Goal: Task Accomplishment & Management: Manage account settings

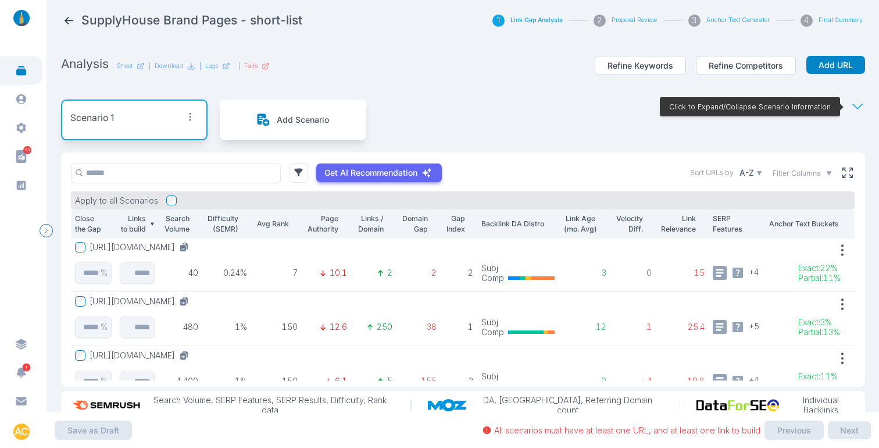
click at [74, 20] on icon at bounding box center [69, 21] width 12 height 12
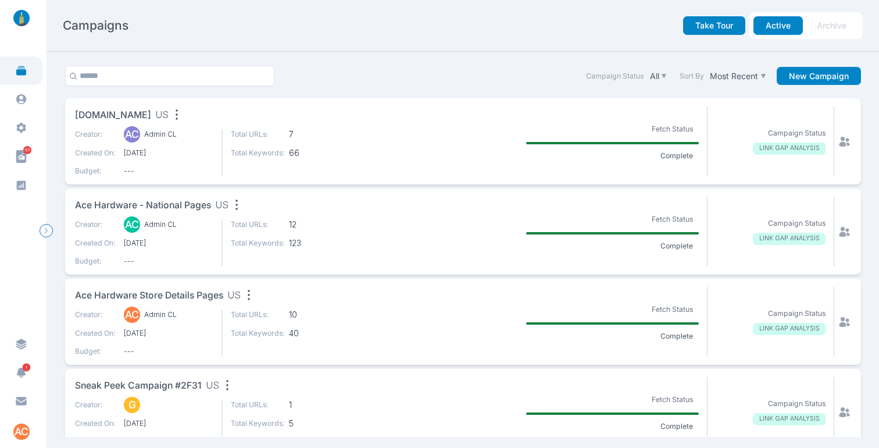
click at [111, 112] on span "[DOMAIN_NAME]" at bounding box center [113, 115] width 76 height 15
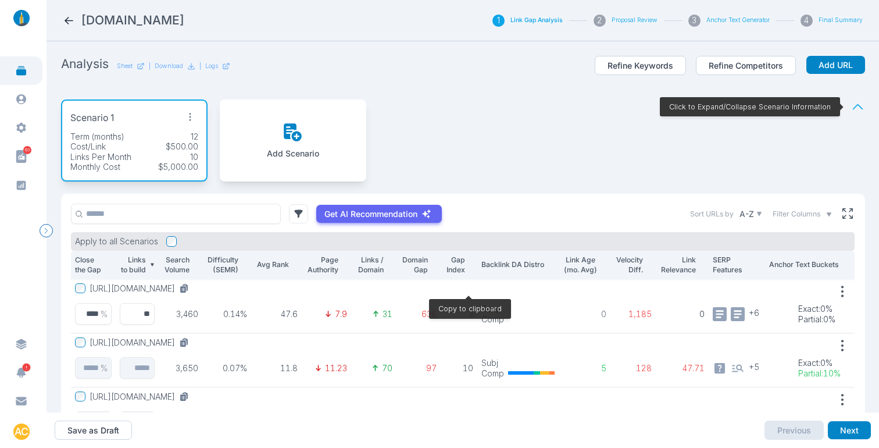
click at [186, 287] on icon at bounding box center [183, 289] width 6 height 6
click at [62, 15] on nav "propharma.com 1 Link Gap Analysis 2 Proposal Review 3 Anchor Text Generator 4 F…" at bounding box center [463, 20] width 833 height 41
click at [71, 17] on icon at bounding box center [69, 21] width 12 height 12
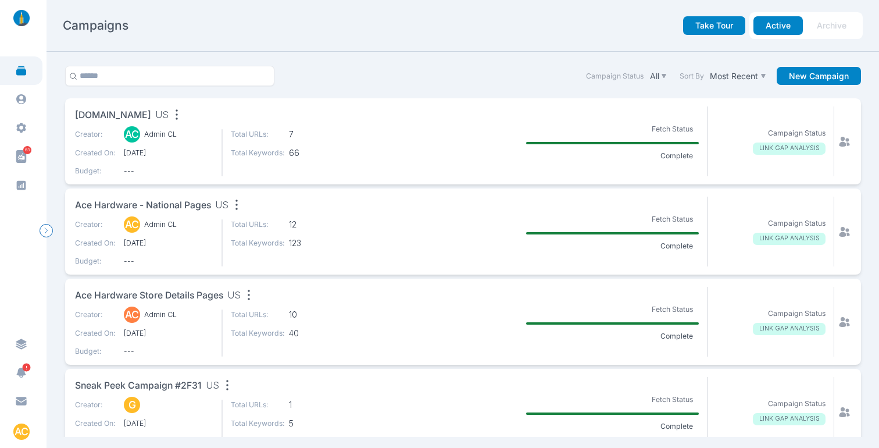
click at [163, 204] on span "Ace Hardware - National Pages" at bounding box center [143, 205] width 136 height 15
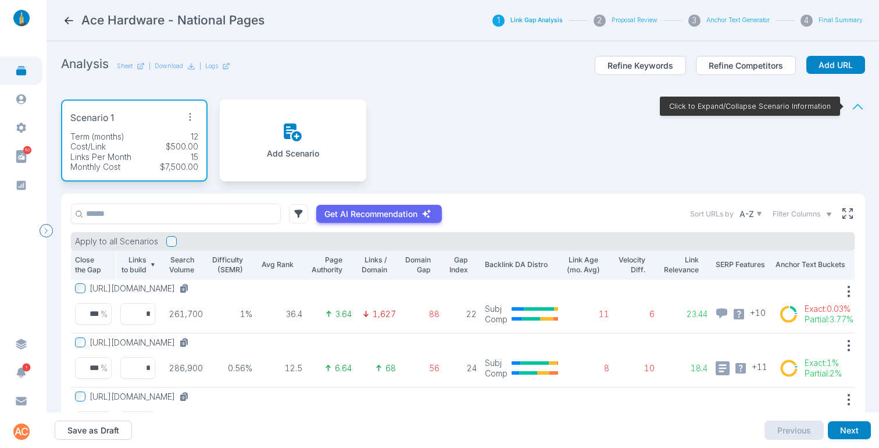
scroll to position [64, 0]
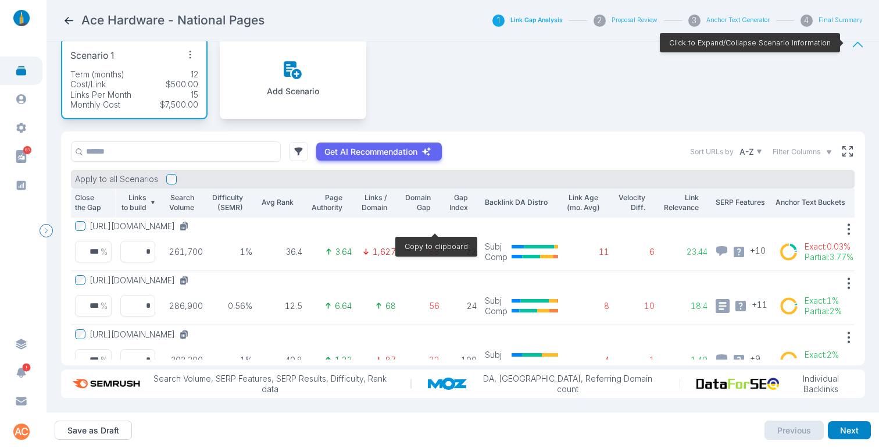
drag, startPoint x: 434, startPoint y: 223, endPoint x: 573, endPoint y: 127, distance: 168.9
click at [186, 224] on icon at bounding box center [183, 227] width 6 height 6
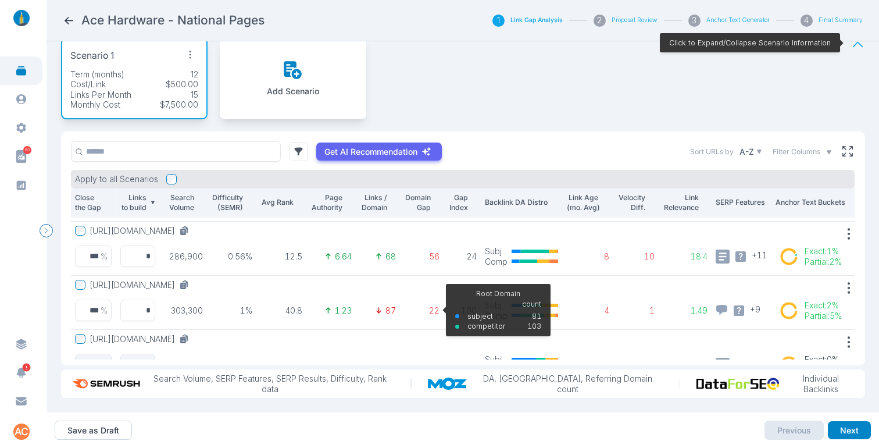
scroll to position [30, 0]
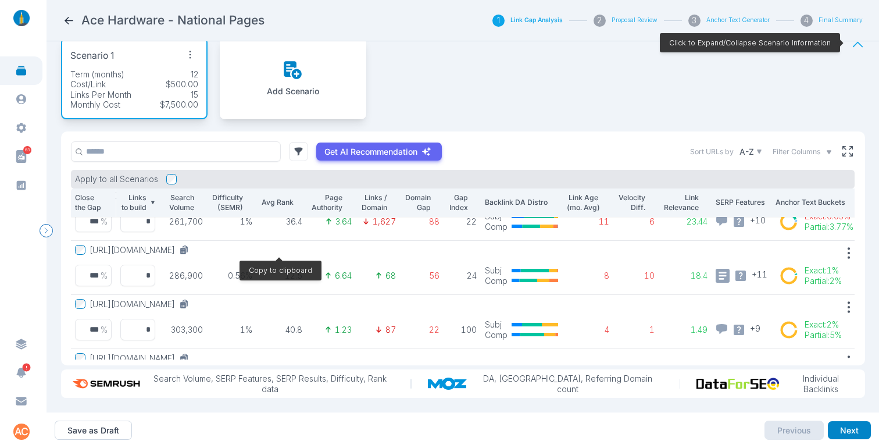
click at [186, 248] on icon at bounding box center [183, 251] width 6 height 6
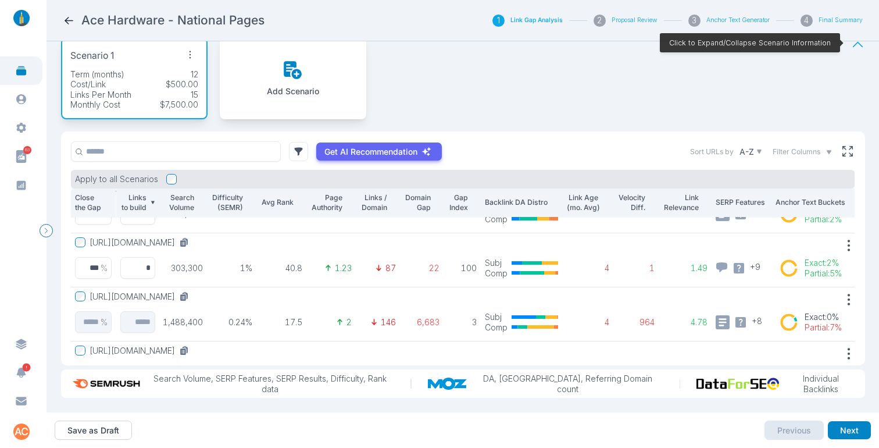
scroll to position [93, 0]
click at [190, 244] on icon at bounding box center [184, 241] width 10 height 10
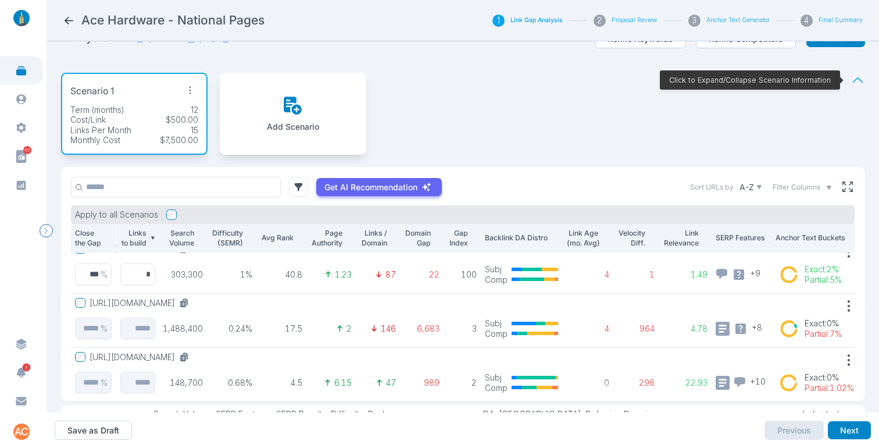
scroll to position [0, 0]
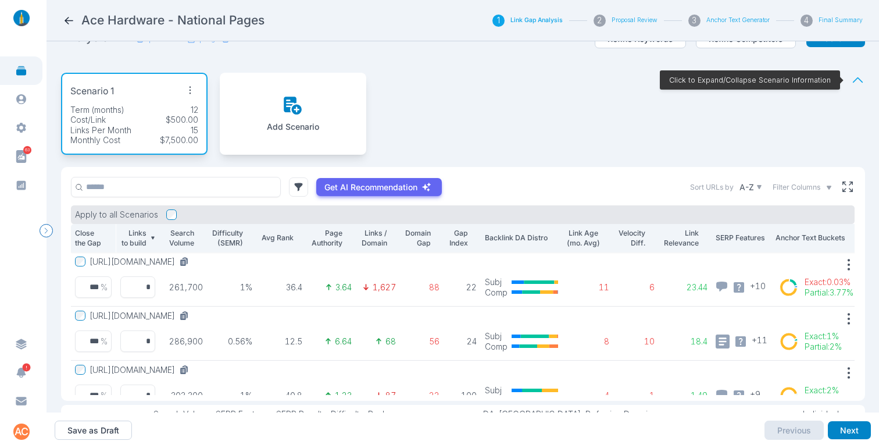
click at [70, 20] on icon at bounding box center [69, 21] width 9 height 8
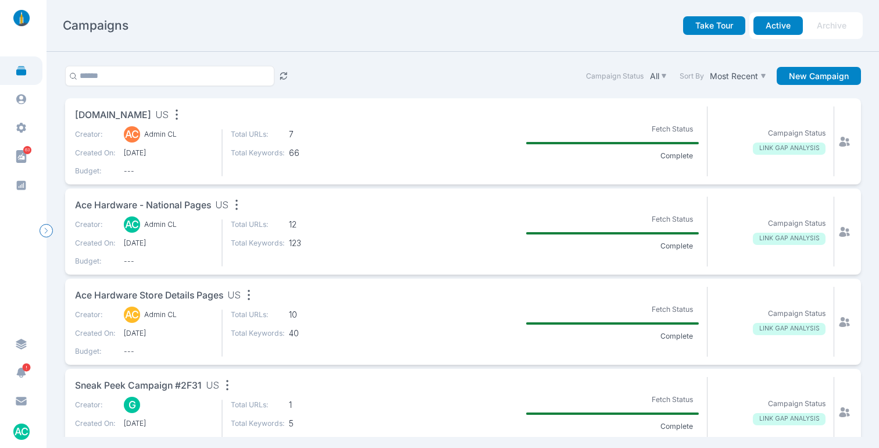
click at [165, 292] on span "Ace Hardware Store Details Pages" at bounding box center [149, 296] width 148 height 15
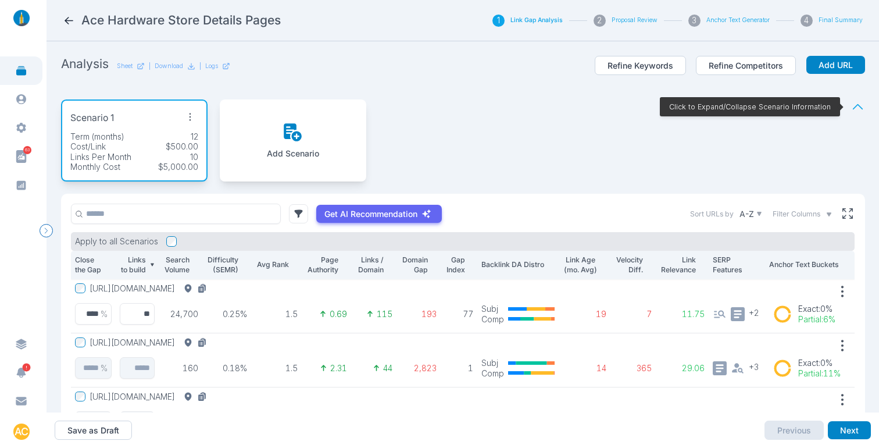
click at [69, 22] on icon at bounding box center [69, 21] width 12 height 12
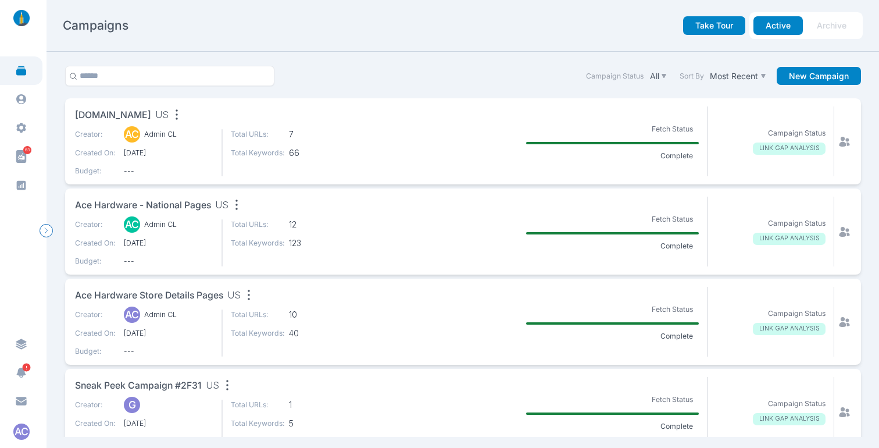
click at [118, 111] on span "[DOMAIN_NAME]" at bounding box center [113, 115] width 76 height 15
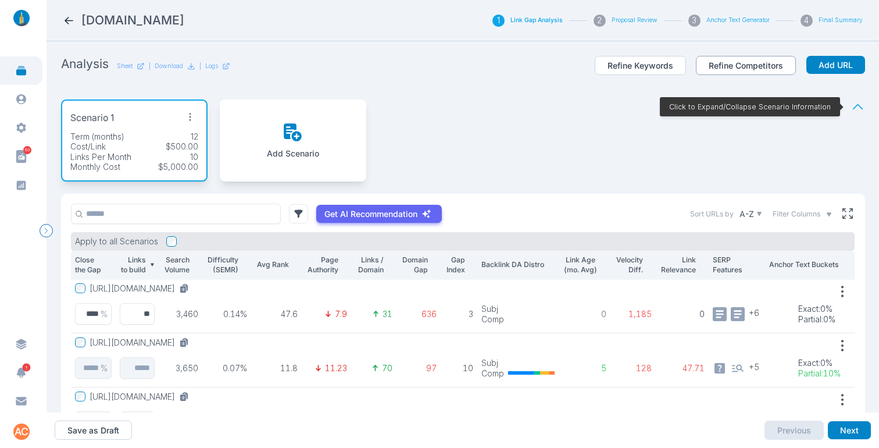
click at [715, 62] on button "Refine Competitors" at bounding box center [746, 66] width 100 height 20
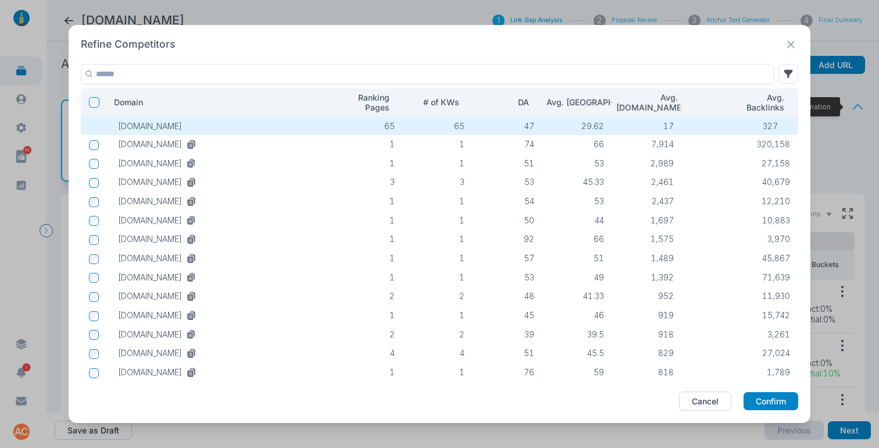
click at [792, 41] on icon at bounding box center [791, 44] width 15 height 15
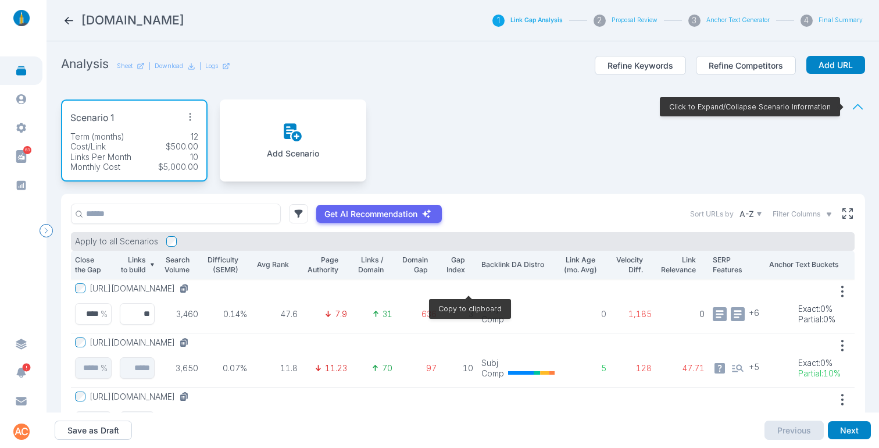
click at [186, 287] on icon at bounding box center [183, 289] width 6 height 6
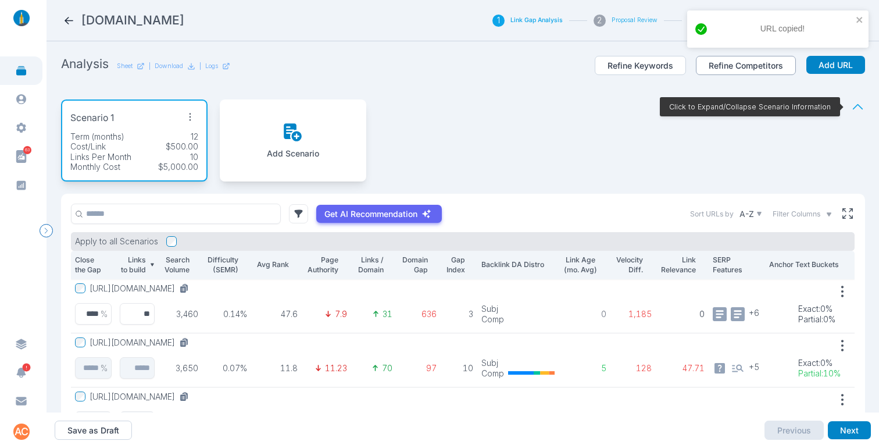
click at [722, 65] on button "Refine Competitors" at bounding box center [746, 66] width 100 height 20
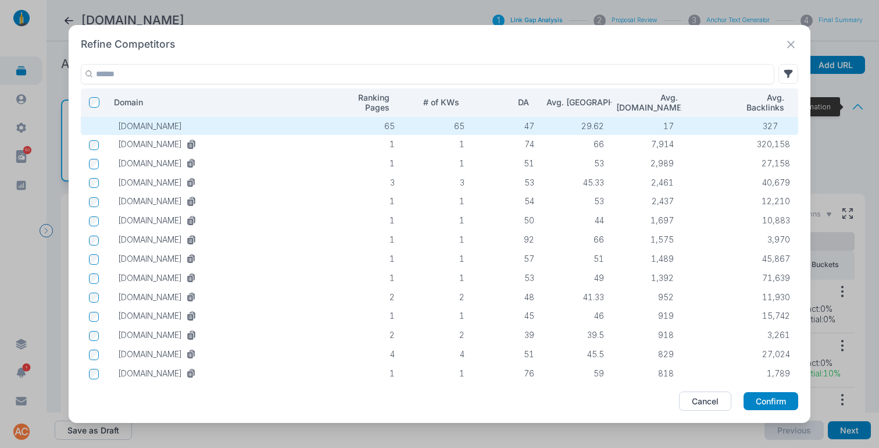
click at [787, 69] on button at bounding box center [789, 74] width 20 height 20
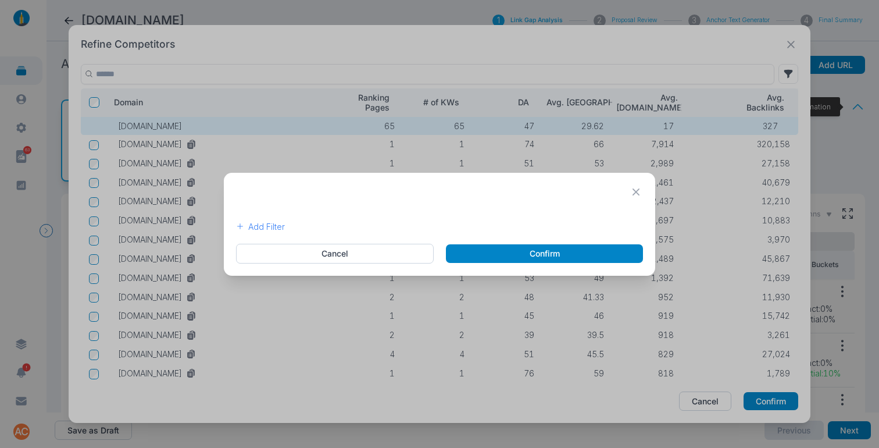
click at [283, 229] on p "Add Filter" at bounding box center [266, 227] width 37 height 10
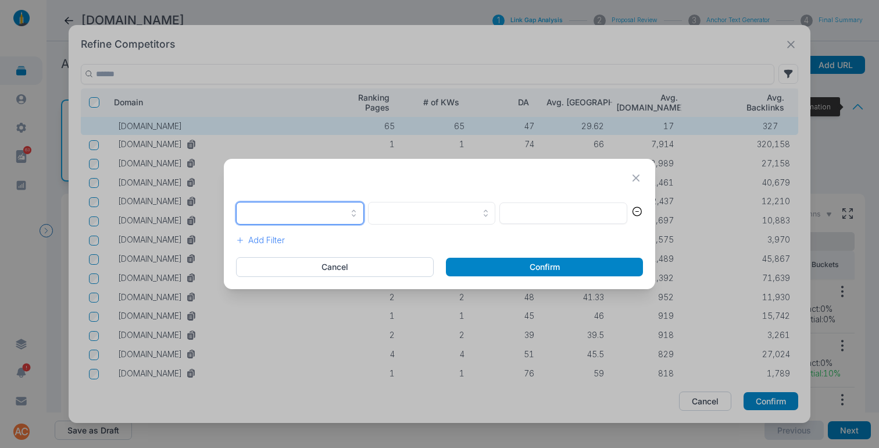
click at [334, 218] on button "button" at bounding box center [300, 213] width 128 height 23
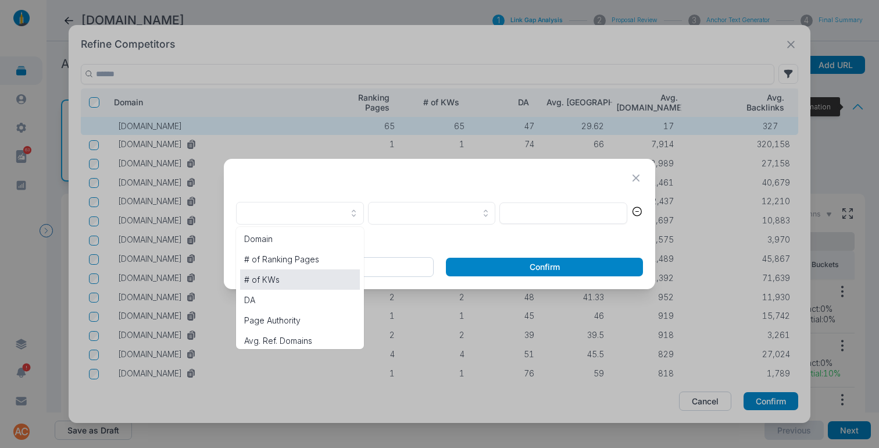
scroll to position [45, 0]
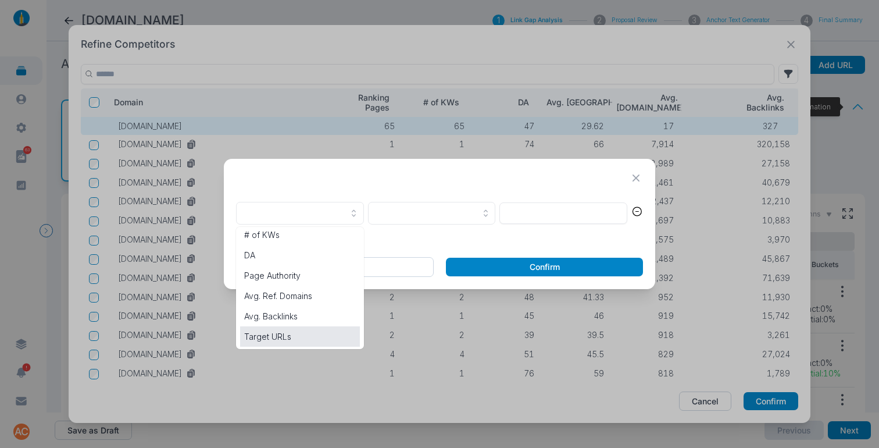
click at [279, 336] on p "Target URLs" at bounding box center [300, 336] width 112 height 12
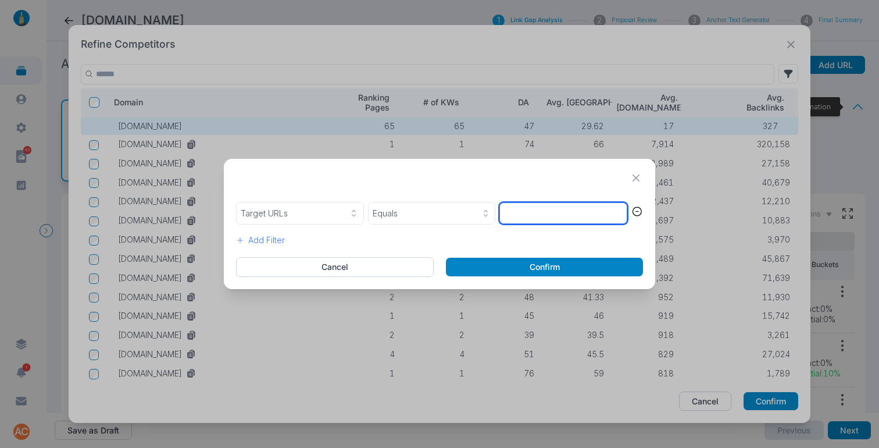
click at [518, 216] on input "text" at bounding box center [564, 213] width 128 height 22
paste input "**********"
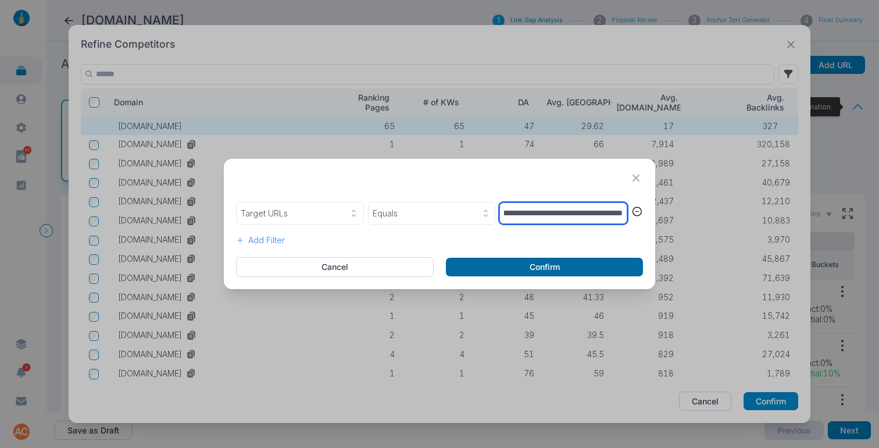
type input "**********"
click at [503, 263] on button "Confirm" at bounding box center [544, 267] width 197 height 19
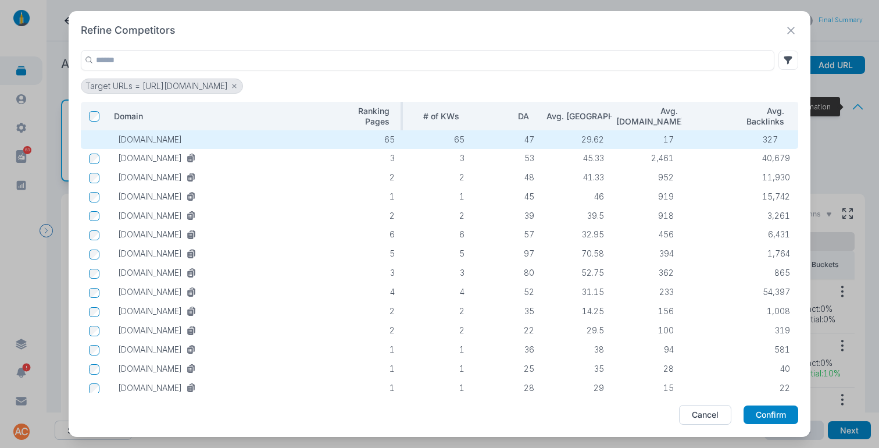
click at [378, 113] on p "Ranking Pages" at bounding box center [363, 116] width 52 height 20
click at [187, 159] on icon at bounding box center [190, 159] width 6 height 6
click at [187, 195] on icon at bounding box center [190, 197] width 6 height 6
click at [187, 235] on icon at bounding box center [190, 236] width 6 height 6
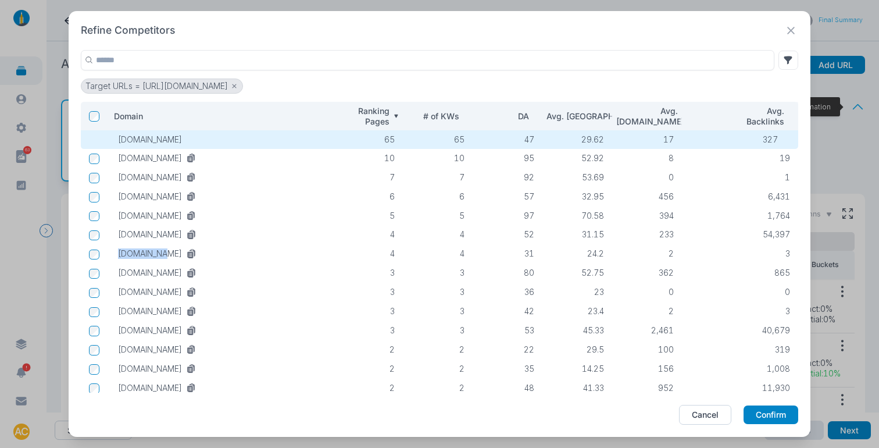
drag, startPoint x: 152, startPoint y: 252, endPoint x: 127, endPoint y: 247, distance: 25.7
click at [103, 252] on tr "tfscro.com 4 4 31 24.2 2 3" at bounding box center [440, 253] width 718 height 19
copy tr "tfscro.com"
click at [706, 419] on button "Cancel" at bounding box center [705, 415] width 52 height 20
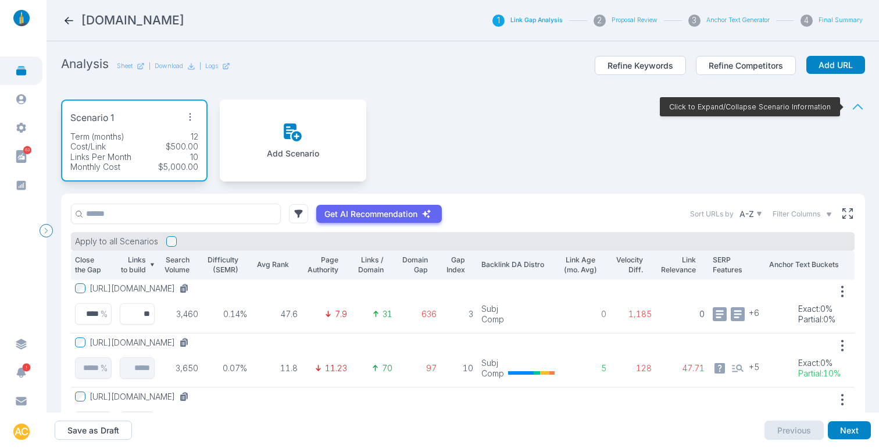
click at [63, 19] on icon at bounding box center [69, 21] width 12 height 12
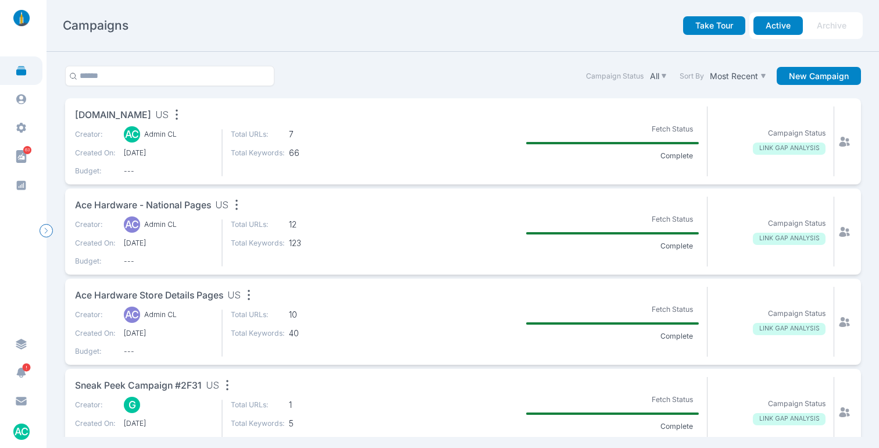
click at [111, 206] on span "Ace Hardware - National Pages" at bounding box center [143, 205] width 136 height 15
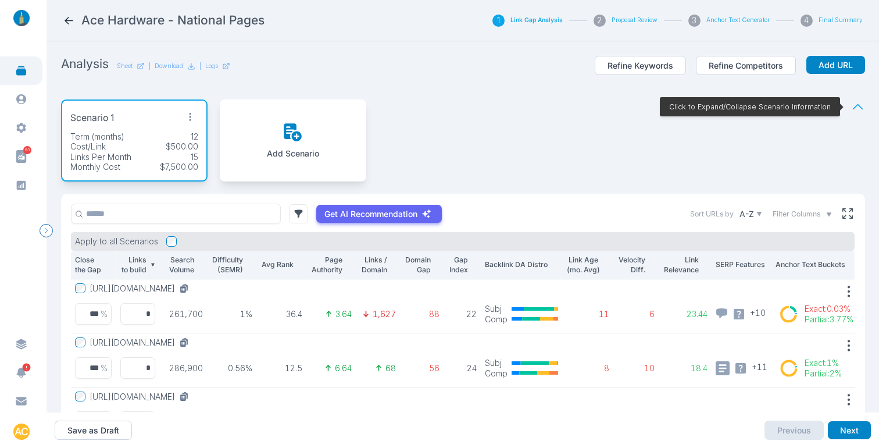
click at [66, 23] on icon at bounding box center [69, 21] width 12 height 12
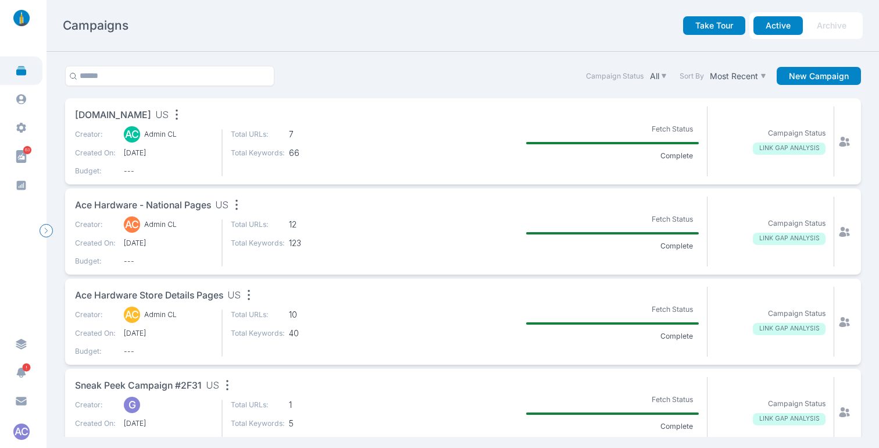
click at [169, 114] on icon "button" at bounding box center [177, 114] width 16 height 16
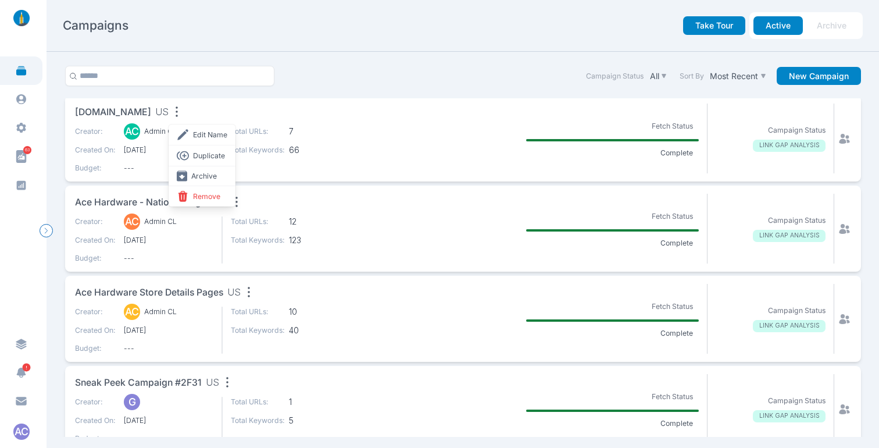
drag, startPoint x: 330, startPoint y: 52, endPoint x: 578, endPoint y: 87, distance: 250.2
click at [330, 52] on section "Campaign Status All Sort By Most Recent New Campaign propharma.com US Edit name…" at bounding box center [463, 250] width 833 height 397
click at [839, 141] on icon at bounding box center [844, 138] width 10 height 10
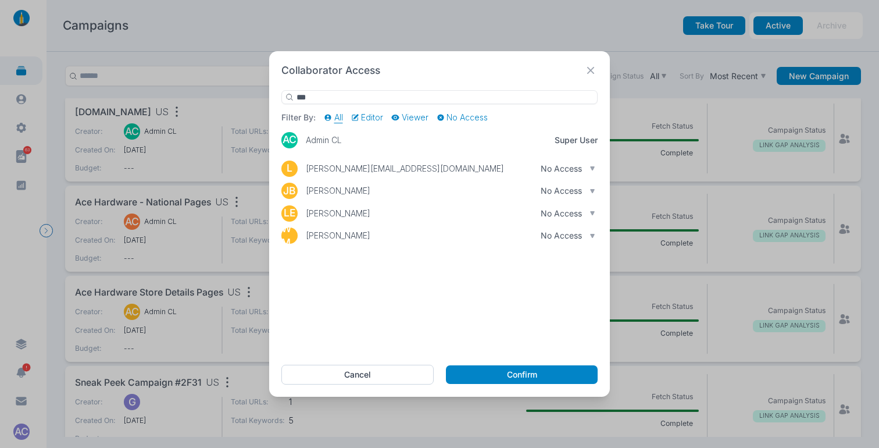
type input "***"
click at [590, 215] on icon "button" at bounding box center [593, 213] width 6 height 6
drag, startPoint x: 528, startPoint y: 235, endPoint x: 526, endPoint y: 244, distance: 8.9
click at [539, 235] on p "Can Edit" at bounding box center [563, 234] width 49 height 10
click at [504, 374] on button "Confirm" at bounding box center [522, 374] width 152 height 19
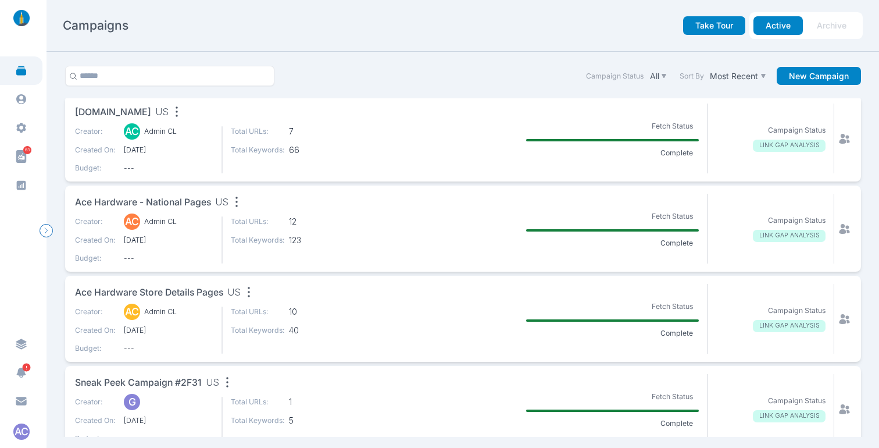
click at [839, 137] on icon at bounding box center [844, 138] width 10 height 10
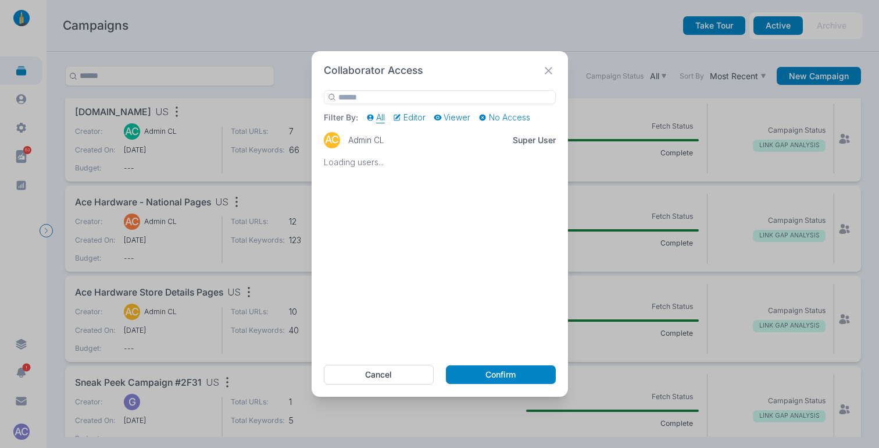
drag, startPoint x: 377, startPoint y: 372, endPoint x: 351, endPoint y: 306, distance: 71.0
click at [379, 372] on button "Cancel" at bounding box center [379, 375] width 111 height 20
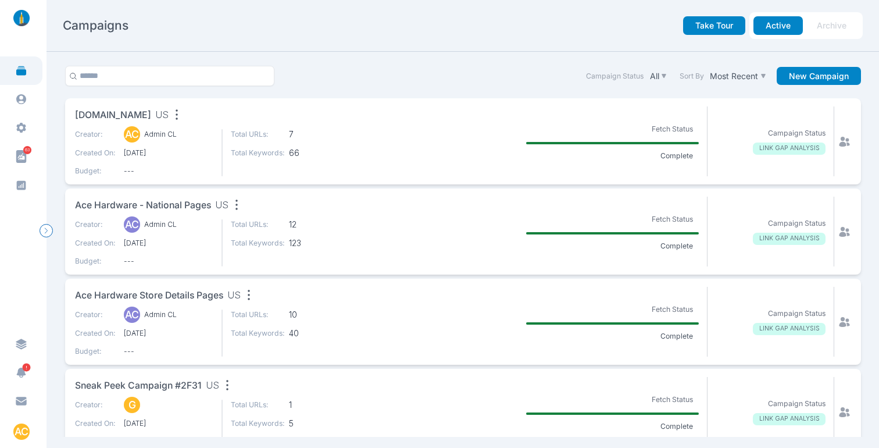
click at [839, 145] on icon at bounding box center [844, 141] width 10 height 10
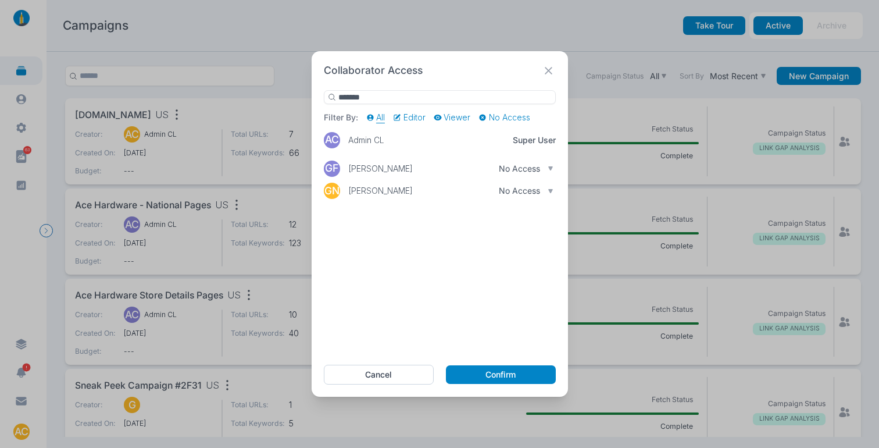
type input "*******"
click at [539, 167] on p "No Access" at bounding box center [519, 168] width 41 height 10
click at [511, 187] on p "Can Edit" at bounding box center [521, 189] width 49 height 10
click at [502, 377] on button "Confirm" at bounding box center [500, 374] width 109 height 19
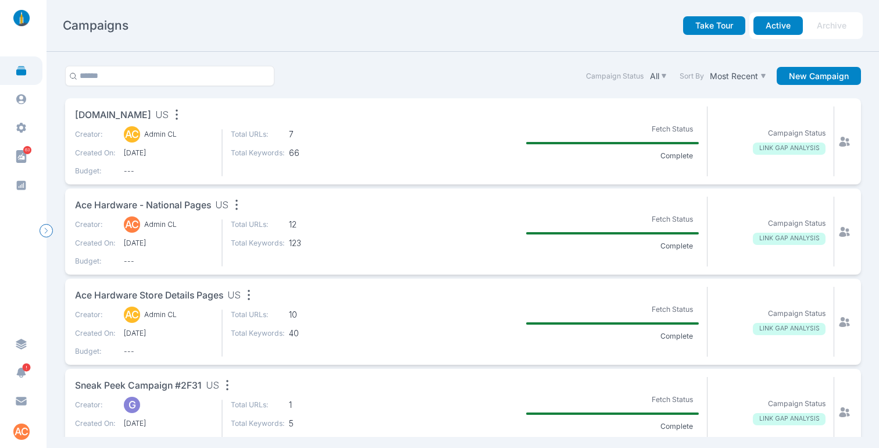
click at [839, 231] on icon at bounding box center [845, 232] width 12 height 12
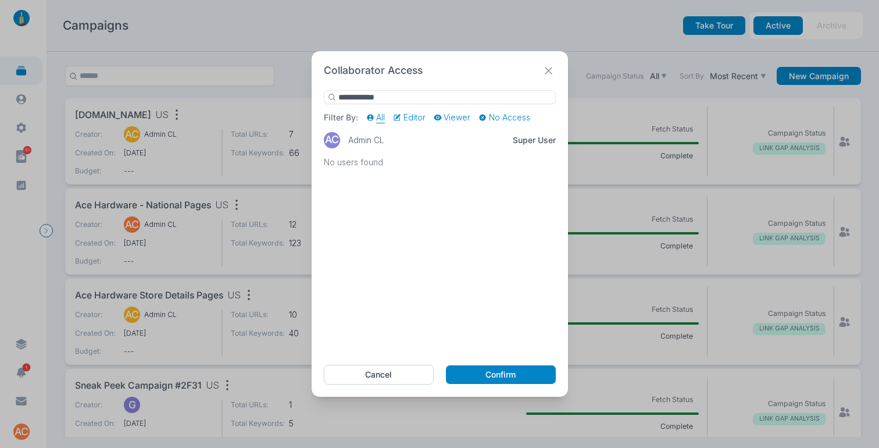
drag, startPoint x: 401, startPoint y: 98, endPoint x: 327, endPoint y: 95, distance: 73.3
click at [327, 95] on div "**********" at bounding box center [440, 97] width 232 height 15
click at [542, 169] on div "No Access" at bounding box center [526, 168] width 55 height 10
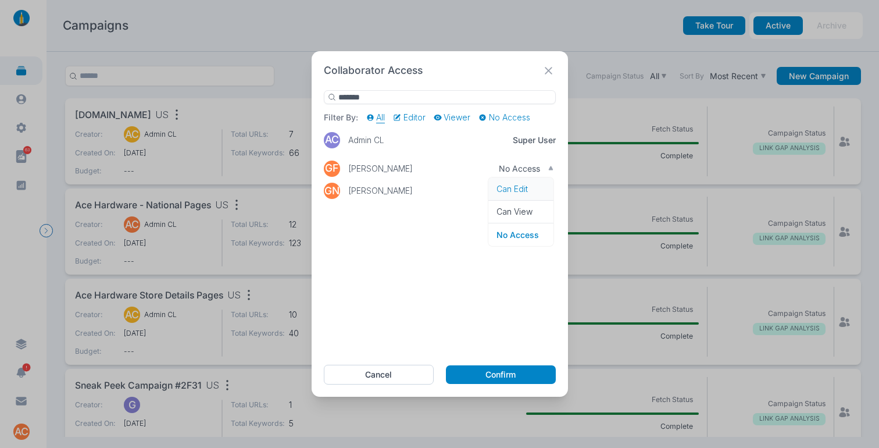
click at [522, 190] on p "Can Edit" at bounding box center [521, 189] width 49 height 10
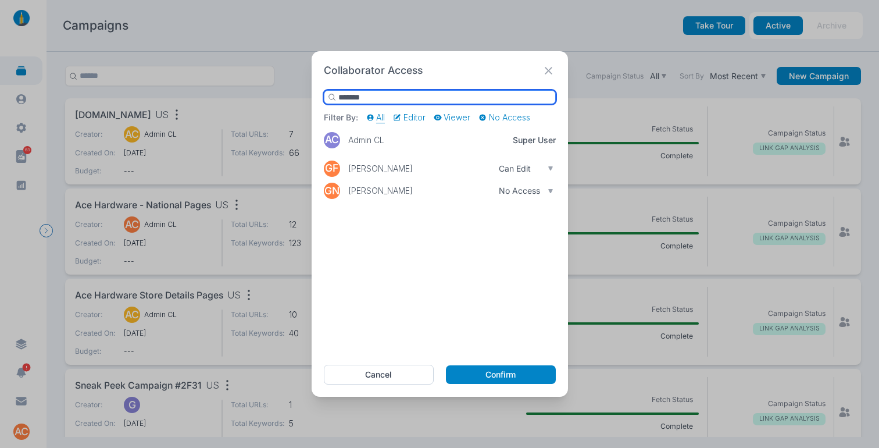
click at [386, 97] on input "*******" at bounding box center [440, 97] width 232 height 15
type input "**********"
drag, startPoint x: 362, startPoint y: 95, endPoint x: 312, endPoint y: 91, distance: 50.7
click at [312, 91] on div "**********" at bounding box center [440, 224] width 257 height 346
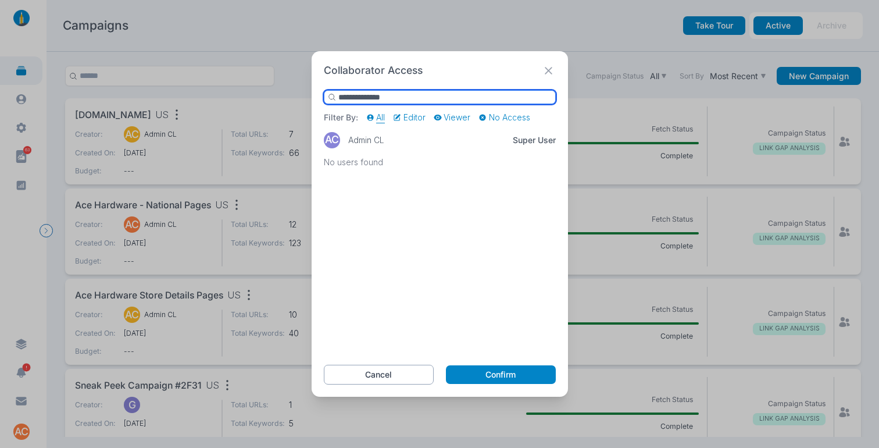
type input "**********"
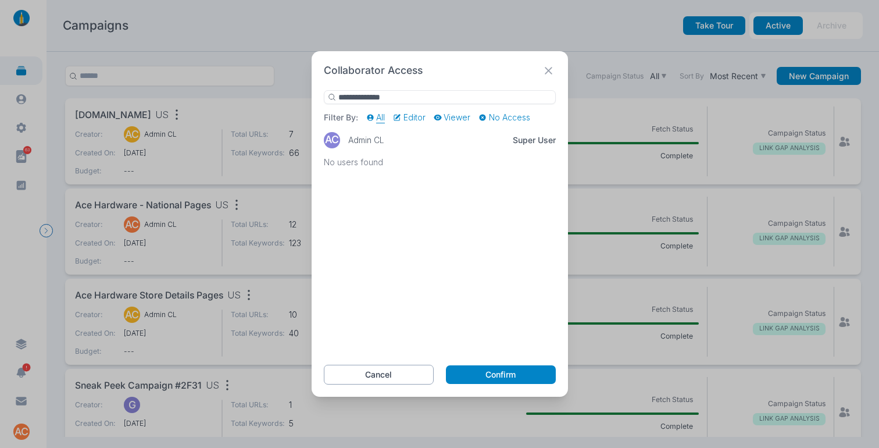
click at [392, 367] on button "Cancel" at bounding box center [379, 375] width 111 height 20
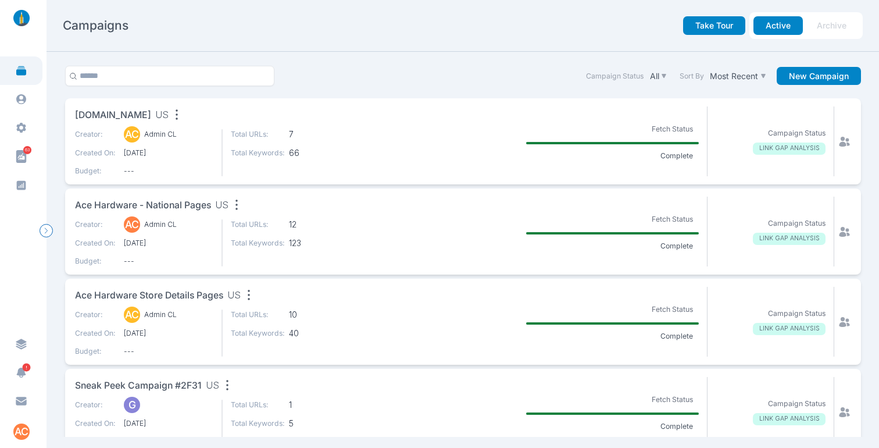
click at [839, 226] on icon at bounding box center [844, 231] width 10 height 10
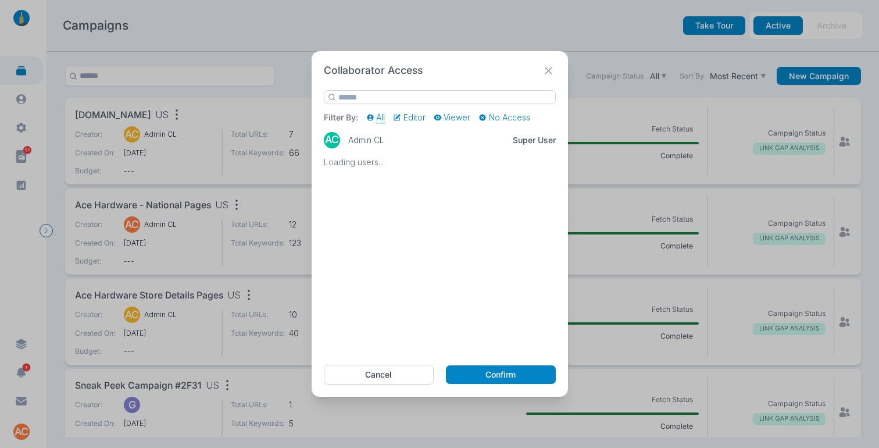
type input "*"
type input "*******"
click at [544, 168] on div "No Access" at bounding box center [526, 168] width 55 height 10
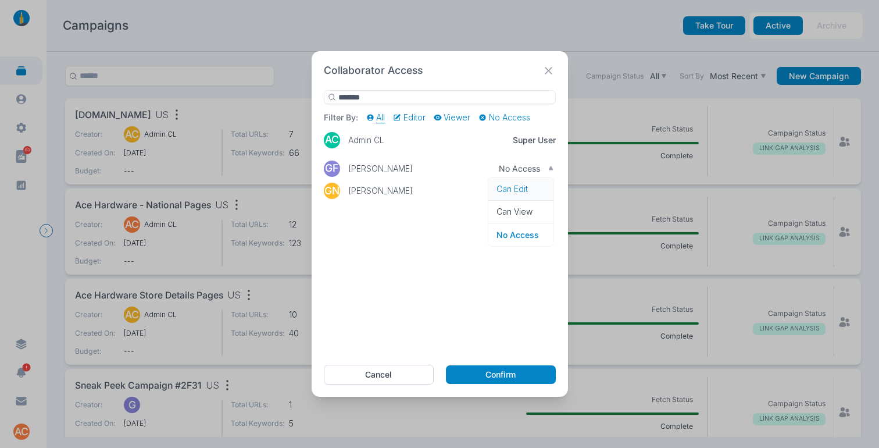
click at [526, 188] on p "Can Edit" at bounding box center [521, 189] width 49 height 10
click at [510, 379] on button "Confirm" at bounding box center [500, 374] width 109 height 19
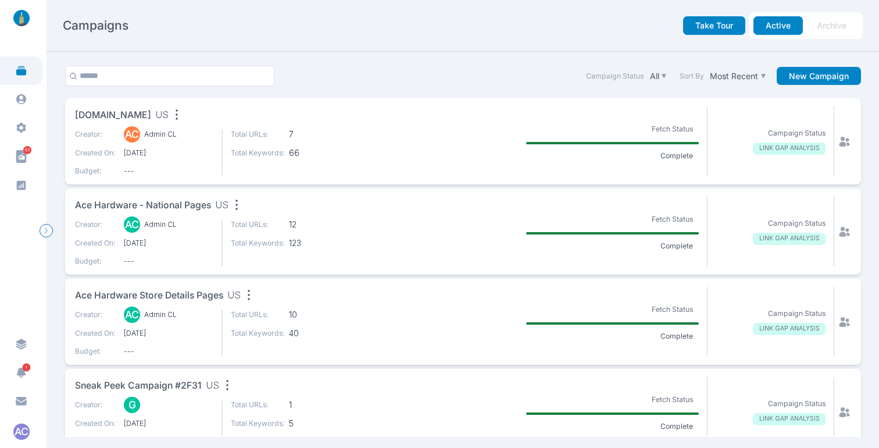
click at [839, 229] on icon at bounding box center [844, 231] width 10 height 10
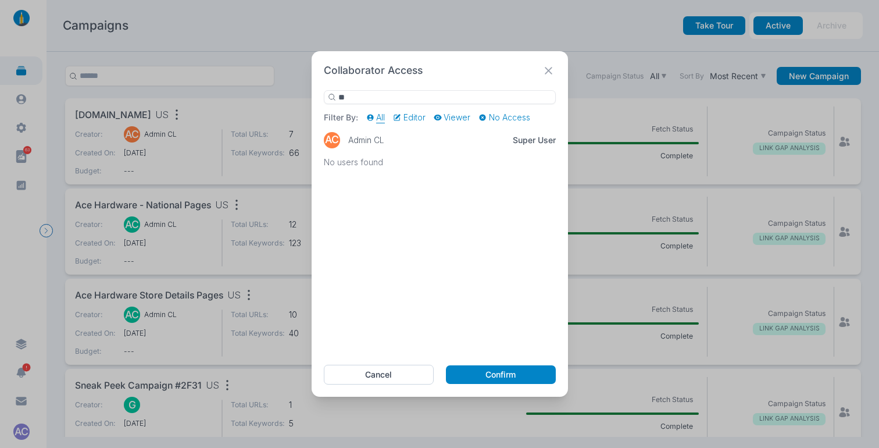
type input "*"
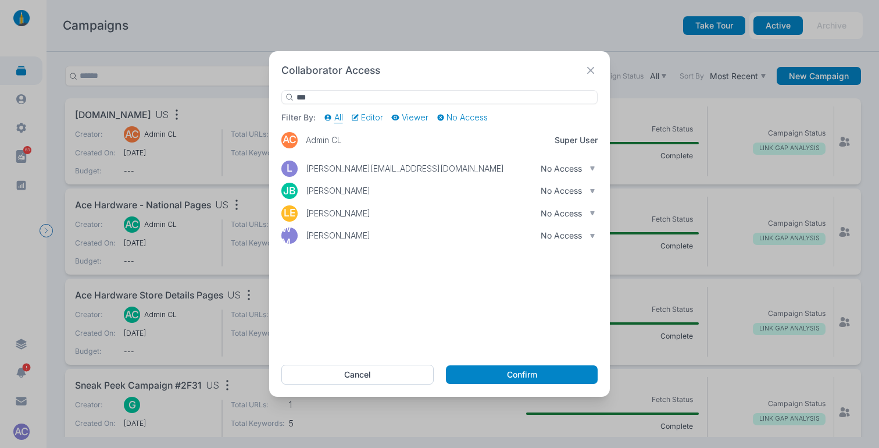
type input "***"
click at [542, 209] on div "No Access" at bounding box center [568, 213] width 55 height 10
click at [539, 237] on p "Can Edit" at bounding box center [563, 234] width 49 height 10
click at [507, 370] on button "Confirm" at bounding box center [522, 374] width 152 height 19
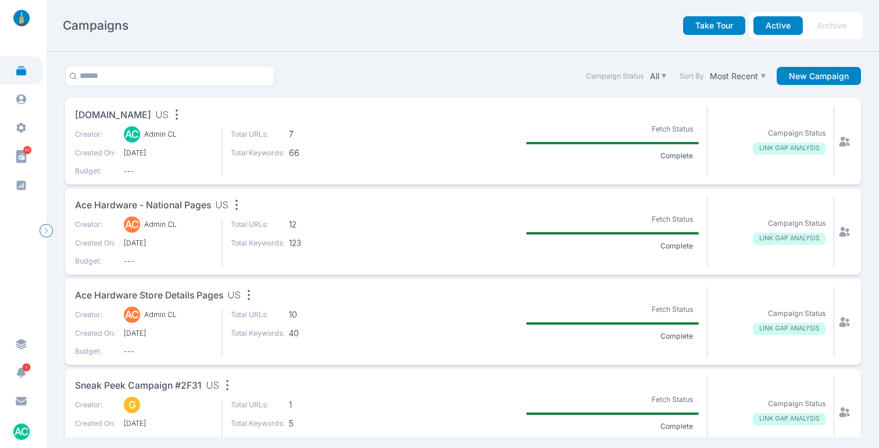
click at [839, 323] on icon at bounding box center [844, 321] width 10 height 10
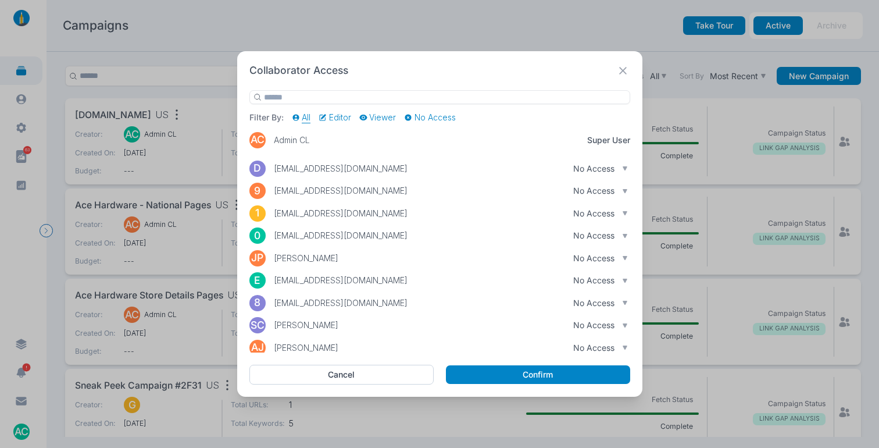
type input "*"
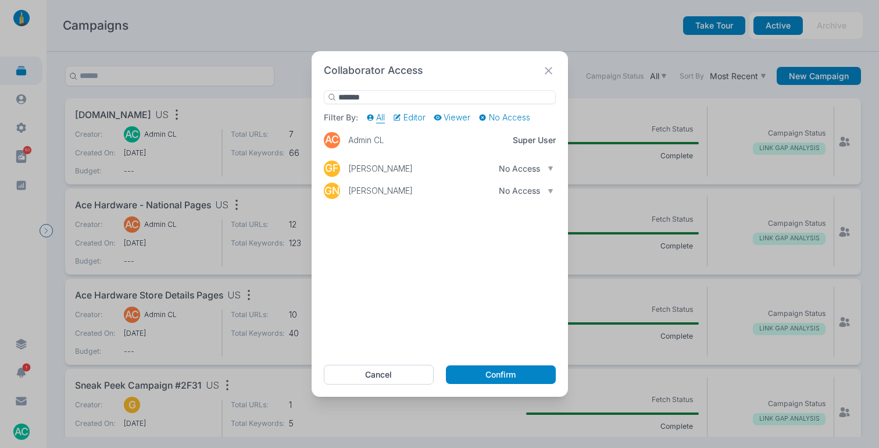
type input "*******"
click at [538, 168] on p "No Access" at bounding box center [519, 168] width 41 height 10
click at [521, 190] on p "Can Edit" at bounding box center [521, 189] width 49 height 10
click at [485, 375] on button "Confirm" at bounding box center [500, 374] width 109 height 19
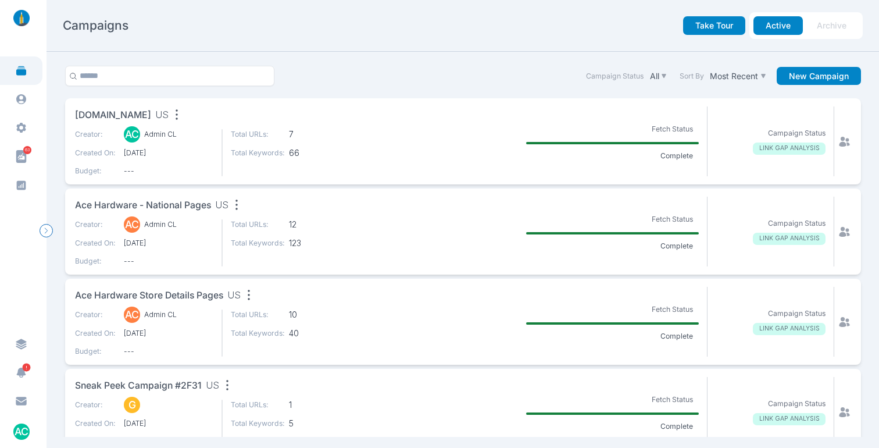
click at [839, 319] on icon at bounding box center [845, 322] width 12 height 12
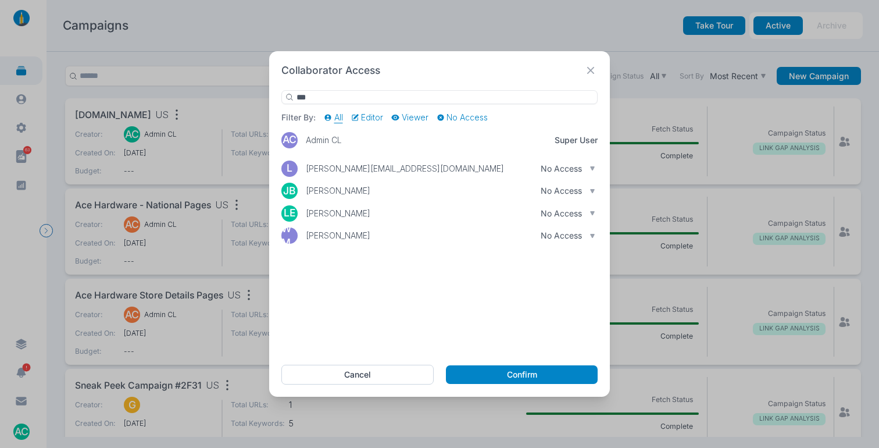
click at [541, 214] on p "No Access" at bounding box center [561, 213] width 41 height 10
click at [539, 235] on p "Can Edit" at bounding box center [563, 234] width 49 height 10
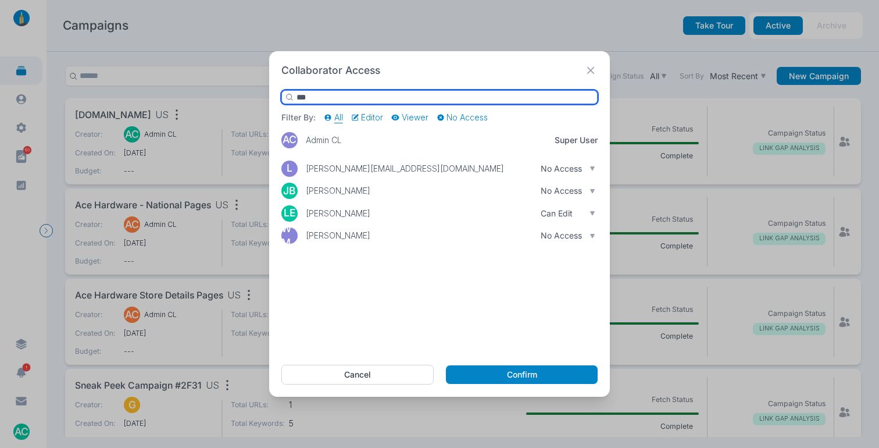
click at [344, 100] on input "***" at bounding box center [440, 97] width 316 height 15
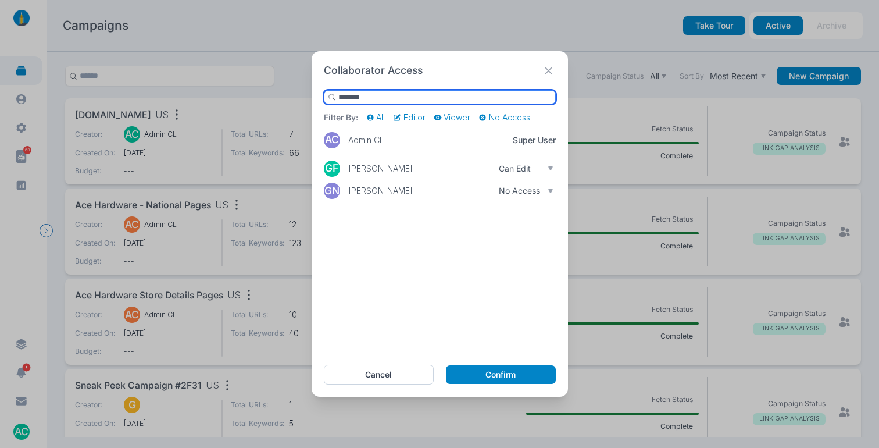
click at [376, 98] on input "*******" at bounding box center [440, 97] width 232 height 15
type input "***"
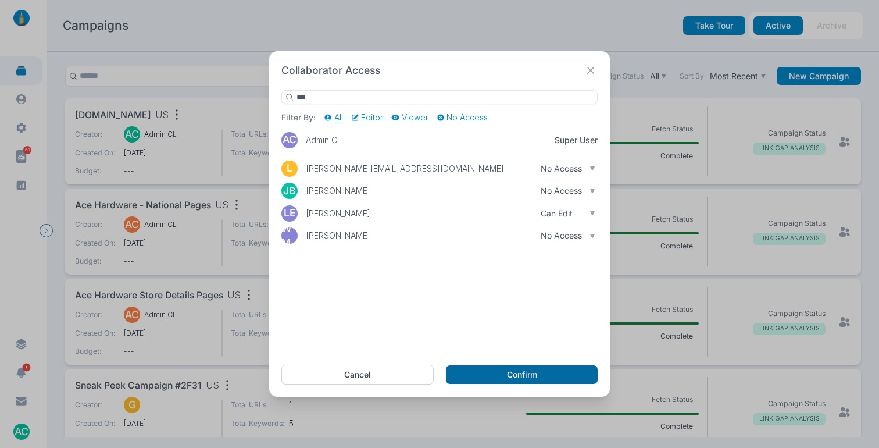
click at [486, 372] on button "Confirm" at bounding box center [522, 374] width 152 height 19
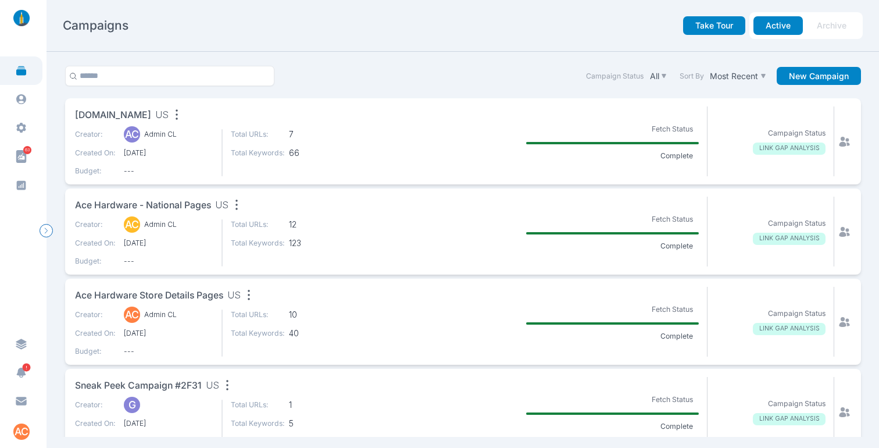
click at [407, 53] on section "Campaign Status All Sort By Most Recent New Campaign [DOMAIN_NAME] US Creator: …" at bounding box center [463, 250] width 833 height 397
